Goal: Check status: Check status

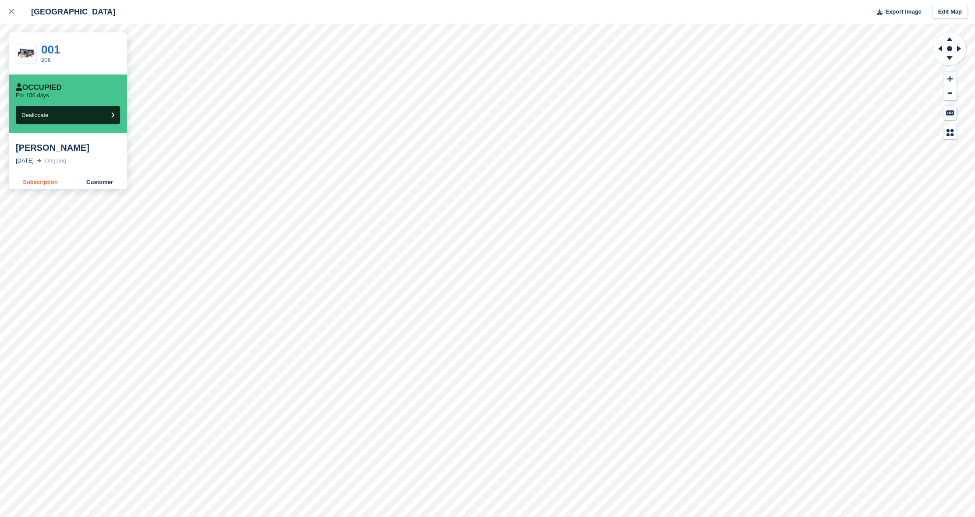
click at [58, 183] on link "Subscription" at bounding box center [41, 182] width 64 height 14
click at [38, 183] on link "Subscription" at bounding box center [41, 182] width 64 height 14
click at [42, 181] on link "Subscription" at bounding box center [41, 182] width 64 height 14
click at [49, 184] on link "Subscription" at bounding box center [41, 182] width 64 height 14
click at [38, 183] on link "Subscription" at bounding box center [41, 182] width 64 height 14
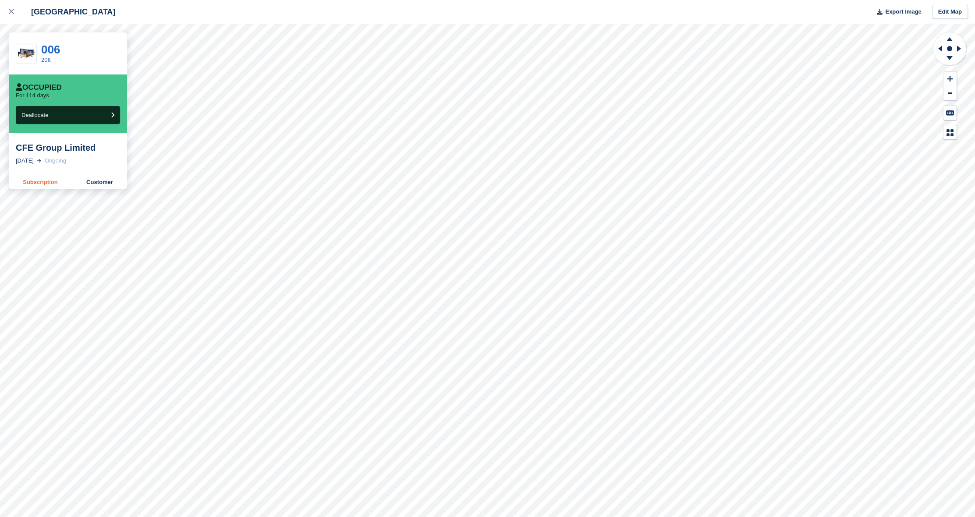
click at [40, 184] on link "Subscription" at bounding box center [41, 182] width 64 height 14
